Goal: Information Seeking & Learning: Find contact information

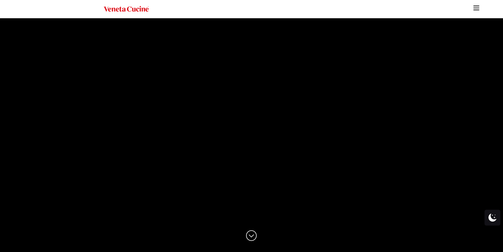
click at [473, 10] on img "Site" at bounding box center [476, 8] width 8 height 8
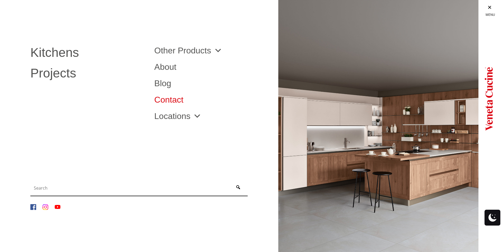
click at [172, 99] on link "Contact" at bounding box center [212, 99] width 116 height 8
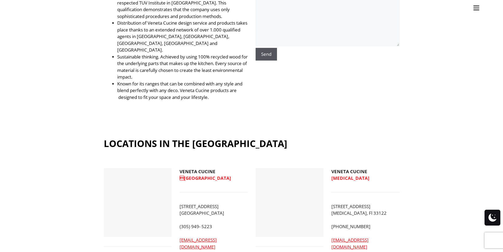
scroll to position [343, 0]
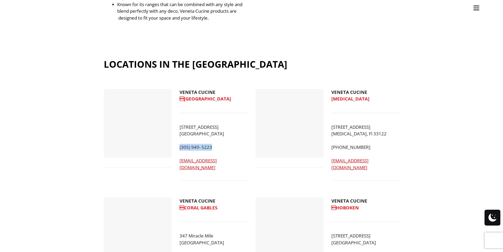
drag, startPoint x: 217, startPoint y: 128, endPoint x: 178, endPoint y: 126, distance: 38.8
click at [178, 126] on div "VENETA CUCINE [GEOGRAPHIC_DATA] [STREET_ADDRESS] (305) 949- 5223 [EMAIL_ADDRES…" at bounding box center [214, 139] width 76 height 101
copy p "(305) 949- 5223"
drag, startPoint x: 230, startPoint y: 141, endPoint x: 178, endPoint y: 141, distance: 51.7
click at [178, 141] on div "VENETA CUCINE [GEOGRAPHIC_DATA] [STREET_ADDRESS] (305) 949- 5223 [EMAIL_ADDRES…" at bounding box center [214, 139] width 76 height 101
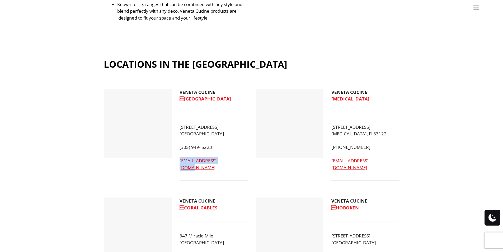
copy link "[EMAIL_ADDRESS][DOMAIN_NAME]"
